Goal: Information Seeking & Learning: Learn about a topic

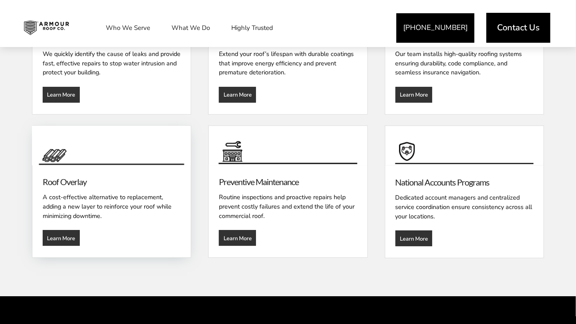
scroll to position [1110, 0]
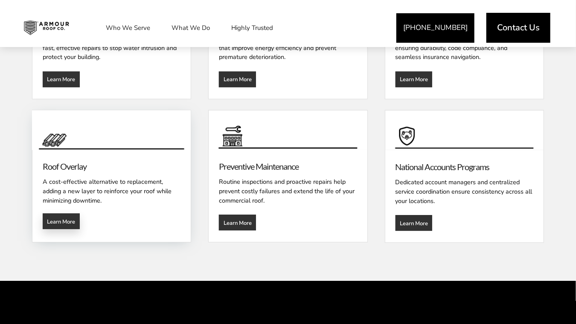
click at [52, 218] on span "Learn More" at bounding box center [61, 221] width 28 height 7
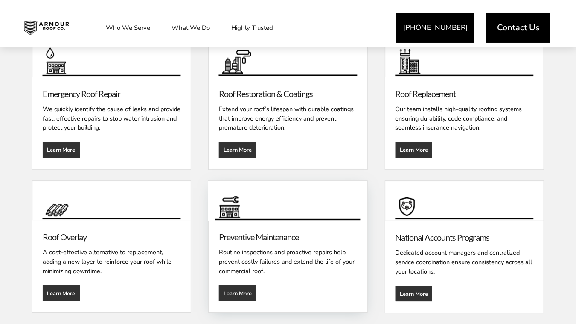
scroll to position [1025, 0]
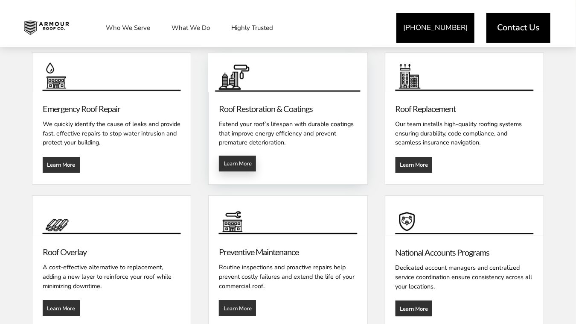
click at [235, 160] on span "Learn More" at bounding box center [238, 163] width 28 height 7
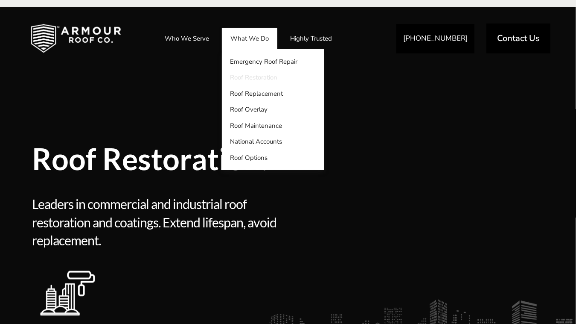
click at [254, 78] on link "Roof Restoration" at bounding box center [273, 78] width 102 height 16
click at [254, 93] on link "Roof Replacement" at bounding box center [273, 93] width 102 height 16
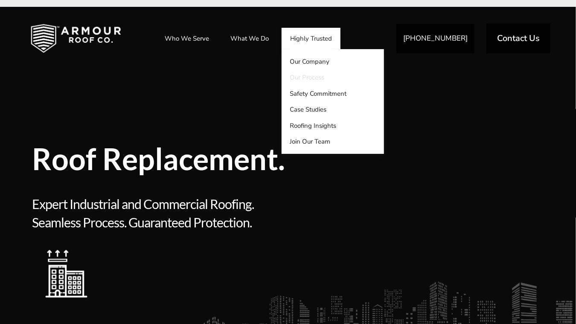
click at [307, 76] on link "Our Process" at bounding box center [333, 78] width 102 height 16
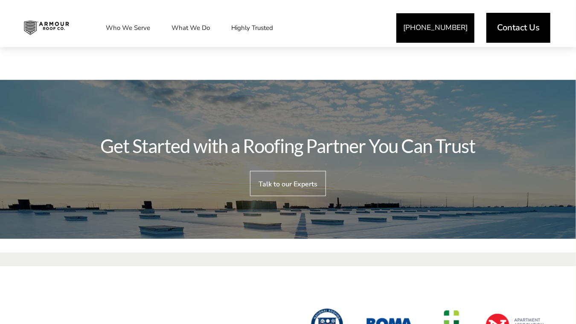
scroll to position [1537, 0]
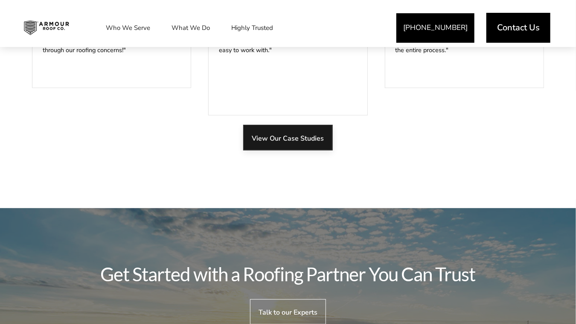
click at [295, 137] on span "View Our Case Studies" at bounding box center [288, 138] width 72 height 8
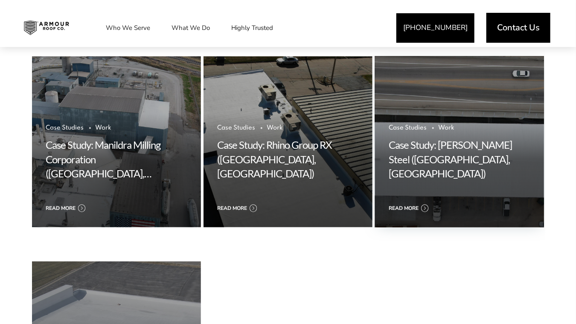
scroll to position [640, 0]
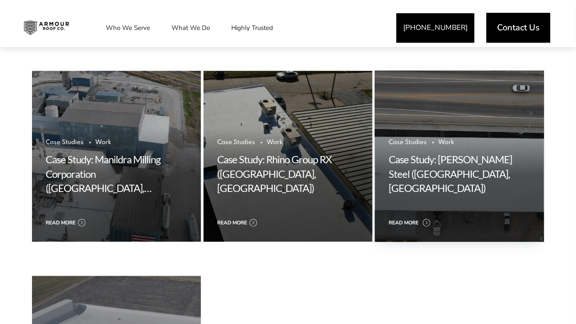
click at [426, 219] on link "Read more" at bounding box center [460, 223] width 142 height 10
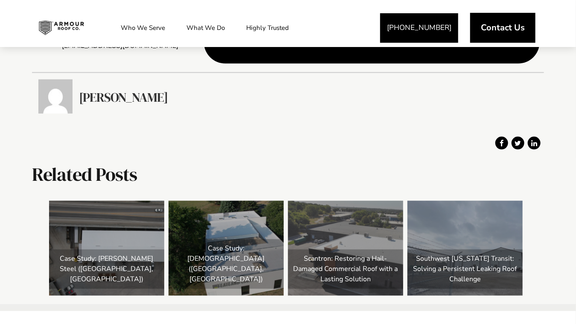
scroll to position [512, 0]
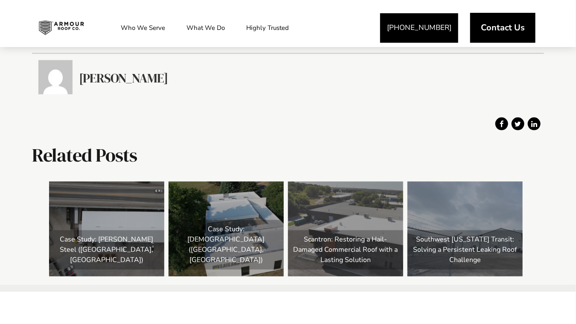
click at [114, 229] on link "Case Study: Drake-Williams Steel (Omaha, NE)" at bounding box center [106, 228] width 115 height 95
